Goal: Information Seeking & Learning: Check status

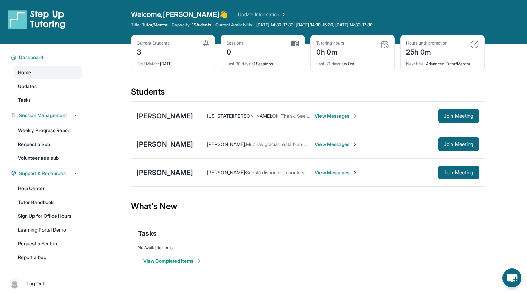
click at [29, 79] on div "Home Updates Tasks" at bounding box center [48, 86] width 68 height 40
click at [31, 89] on span "Updates" at bounding box center [27, 86] width 19 height 7
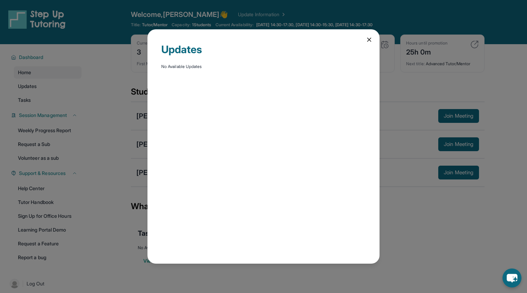
click at [370, 38] on icon at bounding box center [368, 39] width 3 height 3
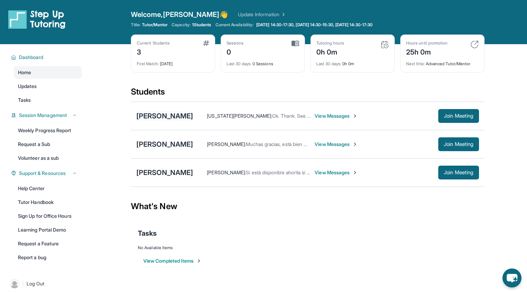
click at [187, 113] on div "[PERSON_NAME]" at bounding box center [164, 116] width 57 height 10
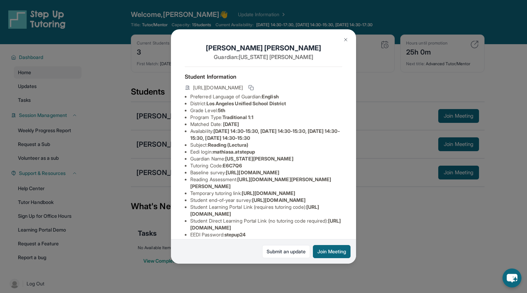
scroll to position [77, 0]
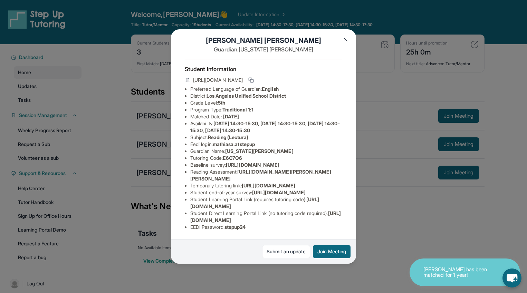
drag, startPoint x: 187, startPoint y: 206, endPoint x: 315, endPoint y: 209, distance: 128.1
click at [315, 209] on ul "Preferred Language of Guardian: English District: [GEOGRAPHIC_DATA] Unified Sch…" at bounding box center [263, 158] width 157 height 145
copy span "[URL][DOMAIN_NAME]"
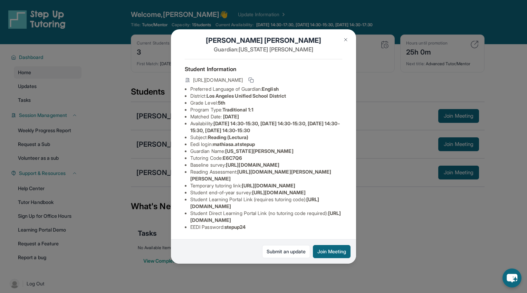
scroll to position [0, 0]
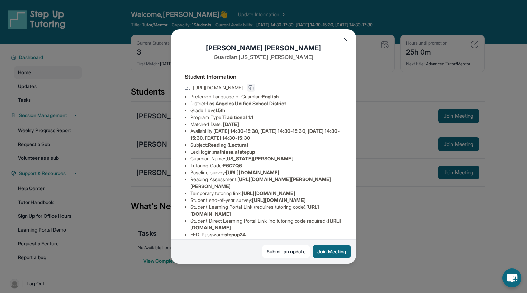
click at [255, 89] on button at bounding box center [251, 88] width 8 height 8
drag, startPoint x: 254, startPoint y: 165, endPoint x: 225, endPoint y: 166, distance: 29.4
click at [225, 166] on li "Tutoring Code : E6C7Q6" at bounding box center [266, 165] width 152 height 7
copy span "E6C7Q6"
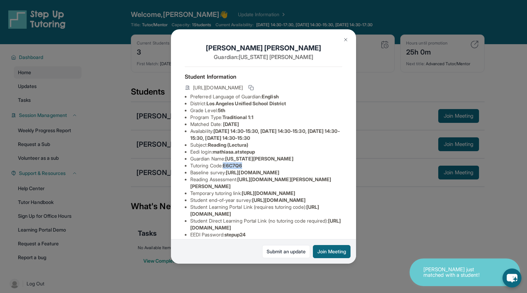
click at [346, 39] on img at bounding box center [346, 40] width 6 height 6
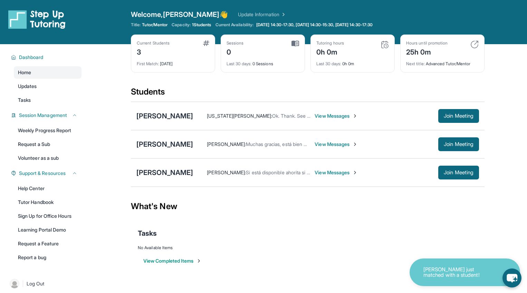
click at [347, 115] on span "View Messages" at bounding box center [335, 116] width 43 height 7
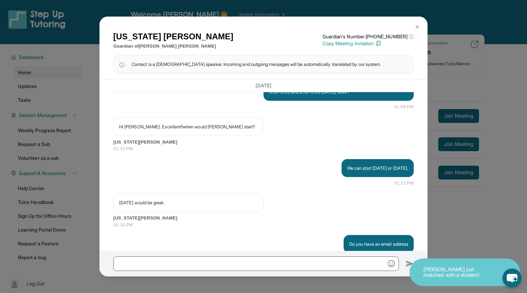
scroll to position [697, 0]
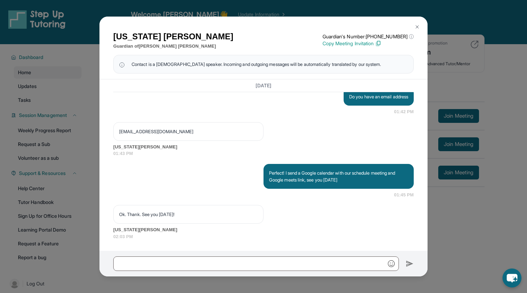
click at [381, 42] on img at bounding box center [378, 43] width 6 height 6
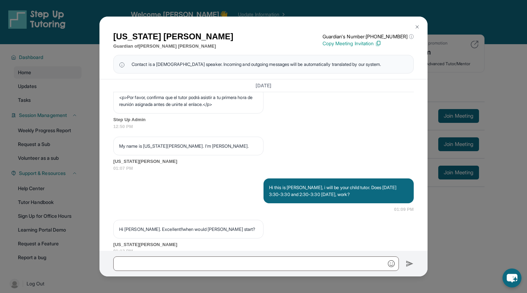
scroll to position [433, 0]
click at [381, 42] on img at bounding box center [378, 43] width 6 height 6
click at [418, 21] on button at bounding box center [417, 27] width 14 height 14
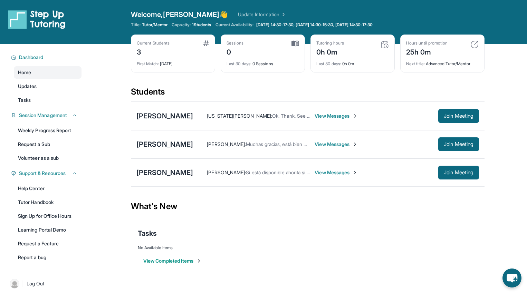
click at [195, 22] on span "1 Students" at bounding box center [201, 25] width 19 height 6
drag, startPoint x: 195, startPoint y: 22, endPoint x: 233, endPoint y: 28, distance: 38.1
click at [233, 28] on div "Welcome, [PERSON_NAME] 👋 Update Information Title: Tutor/Mentor Capacity: 1 Stu…" at bounding box center [307, 22] width 353 height 25
click at [180, 55] on div "Current Students 3" at bounding box center [173, 48] width 72 height 17
